Goal: Information Seeking & Learning: Learn about a topic

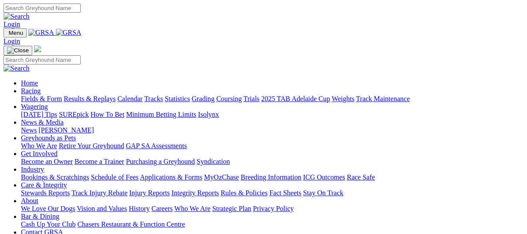
click at [67, 181] on link "Care & Integrity" at bounding box center [44, 184] width 46 height 7
click at [267, 189] on link "Rules & Policies" at bounding box center [243, 192] width 47 height 7
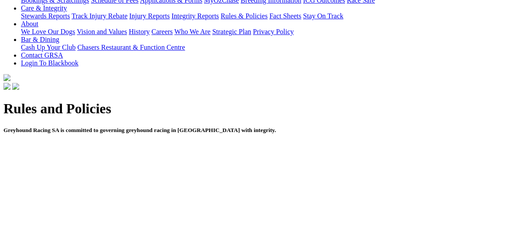
scroll to position [196, 0]
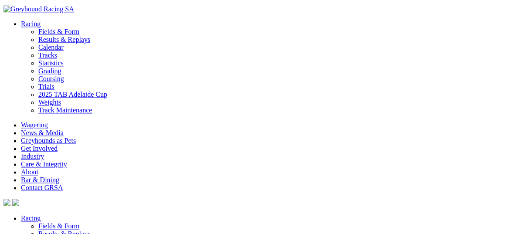
scroll to position [521, 0]
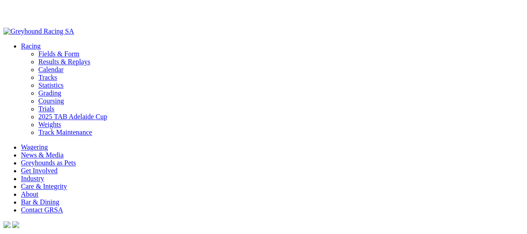
scroll to position [494, 0]
